Goal: Check status: Check status

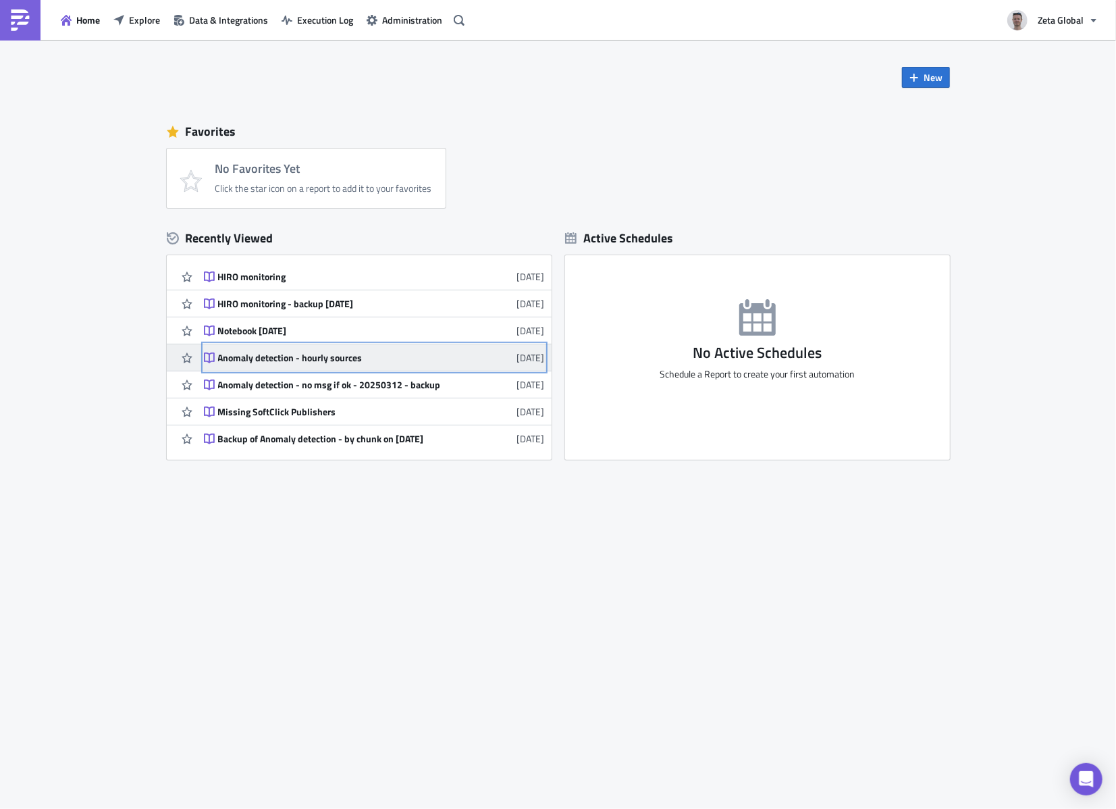
click at [275, 362] on div "Anomaly detection - hourly sources" at bounding box center [336, 358] width 236 height 12
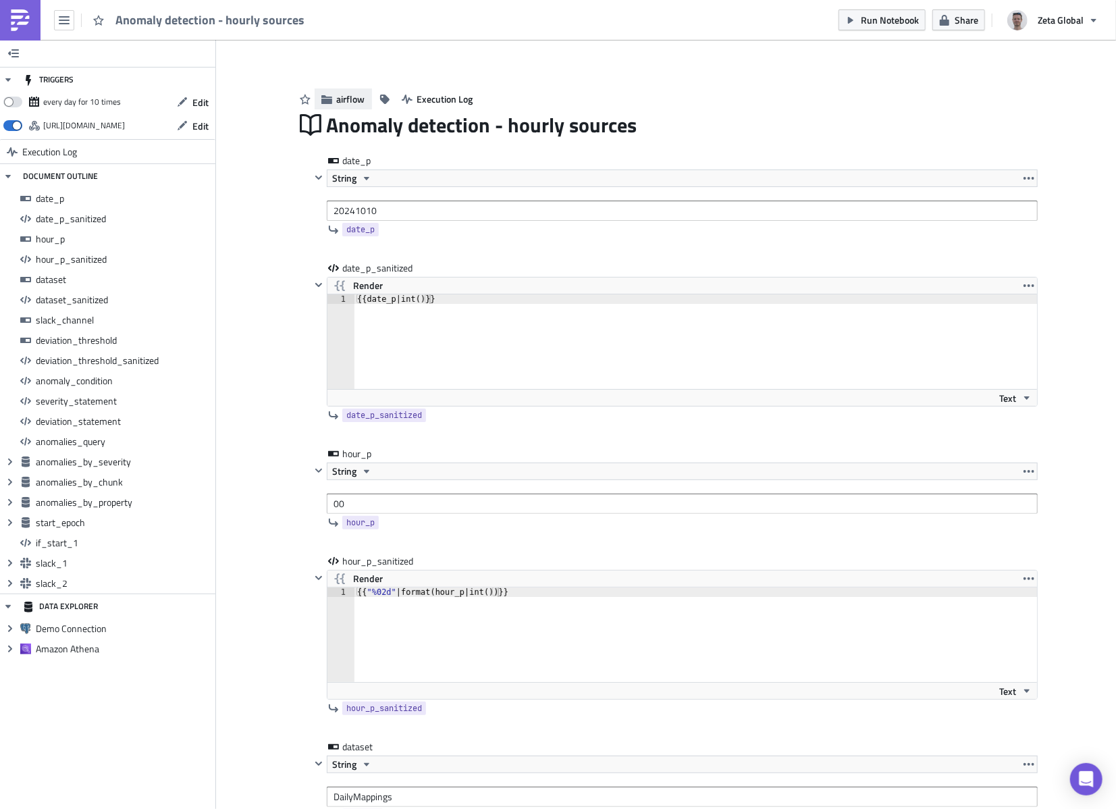
click at [339, 107] on button "airflow" at bounding box center [343, 98] width 57 height 21
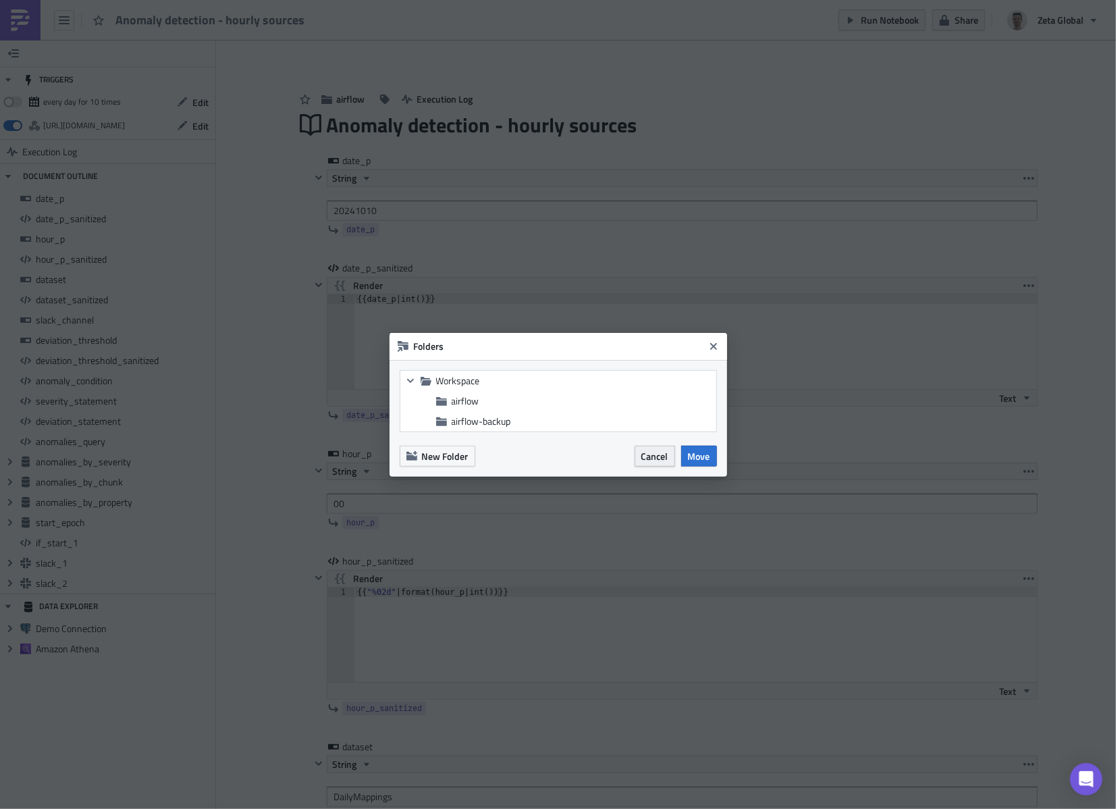
click at [639, 457] on button "Cancel" at bounding box center [655, 456] width 41 height 21
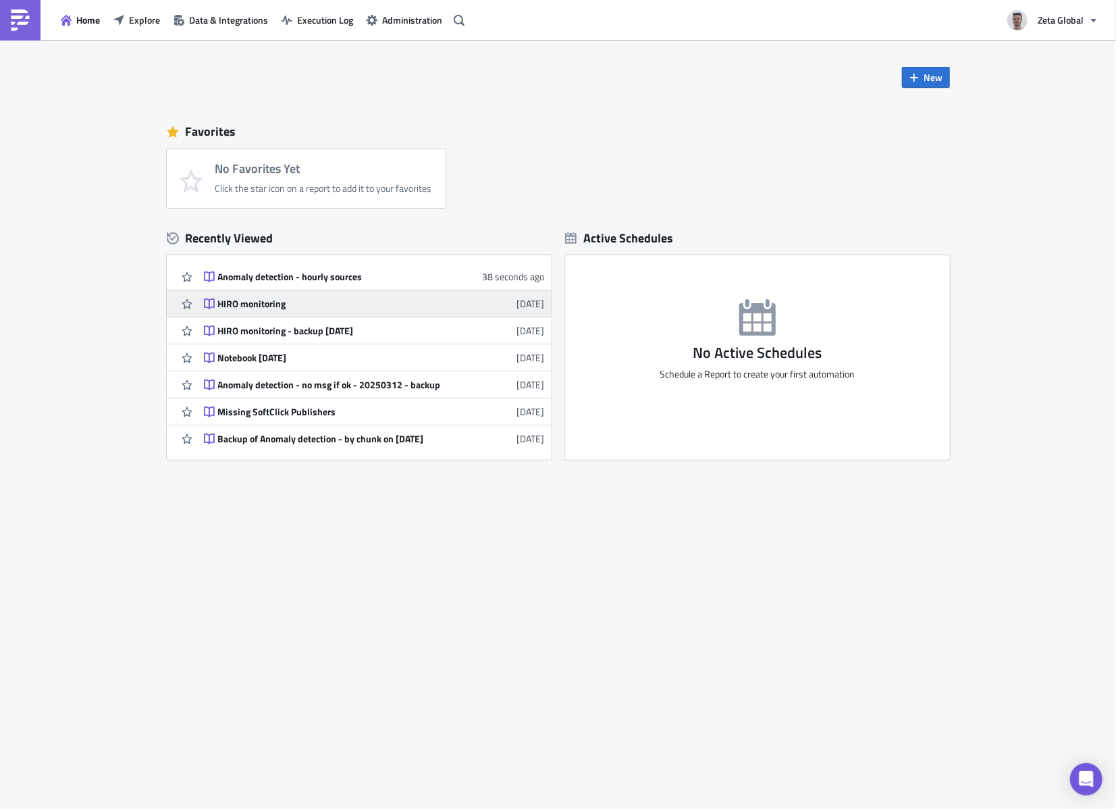
click at [245, 303] on div "HIRO monitoring" at bounding box center [336, 304] width 236 height 12
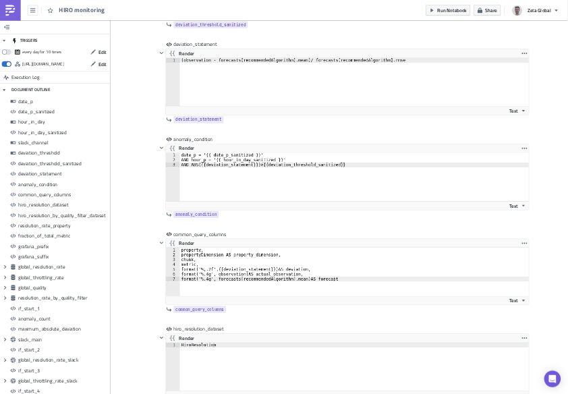
scroll to position [1079, 0]
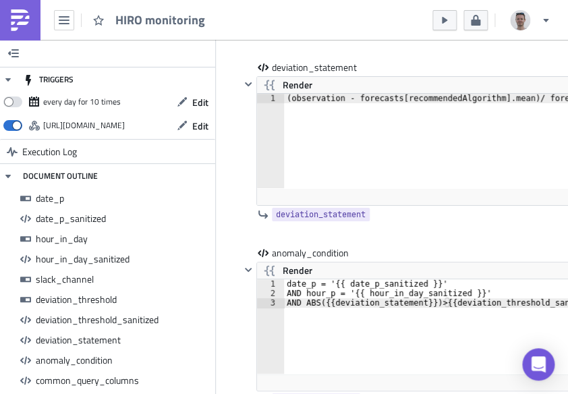
scroll to position [154, 524]
